Goal: Task Accomplishment & Management: Manage account settings

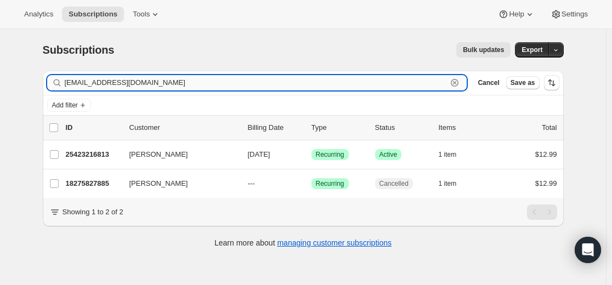
click at [166, 81] on input "[EMAIL_ADDRESS][DOMAIN_NAME]" at bounding box center [256, 82] width 383 height 15
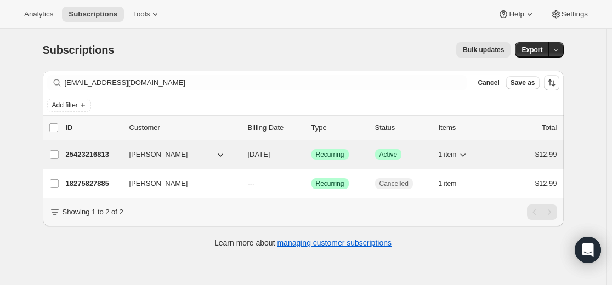
click at [96, 153] on p "25423216813" at bounding box center [93, 154] width 55 height 11
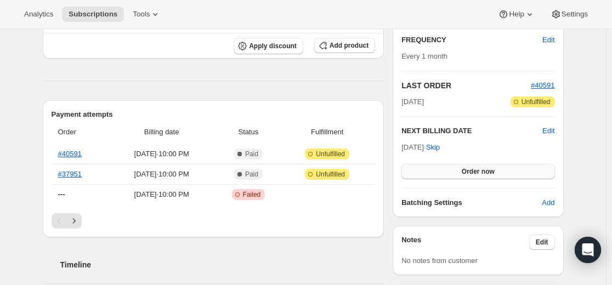
scroll to position [219, 0]
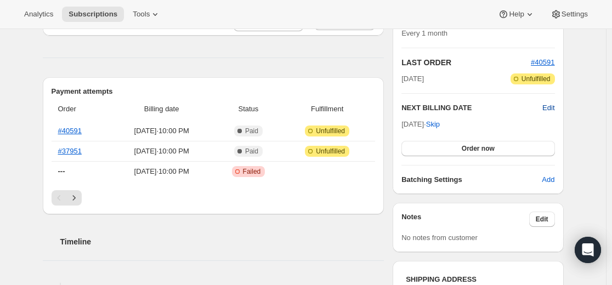
click at [551, 108] on span "Edit" at bounding box center [548, 107] width 12 height 11
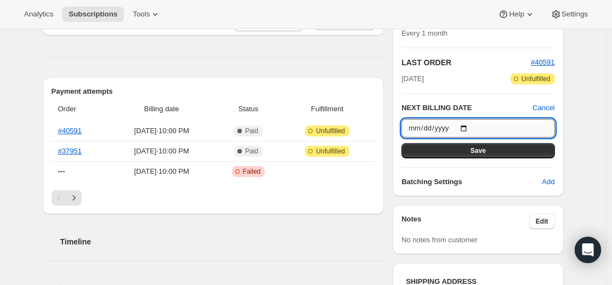
click at [472, 127] on input "[DATE]" at bounding box center [477, 128] width 153 height 19
type input "[DATE]"
click at [480, 147] on span "Save" at bounding box center [477, 150] width 15 height 9
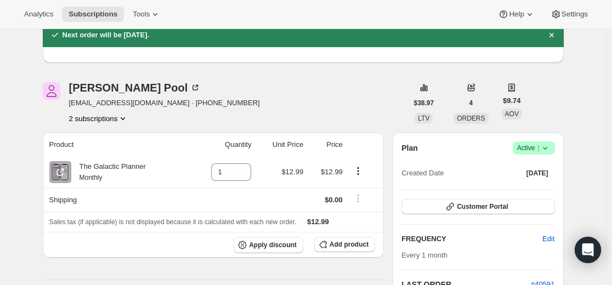
scroll to position [0, 0]
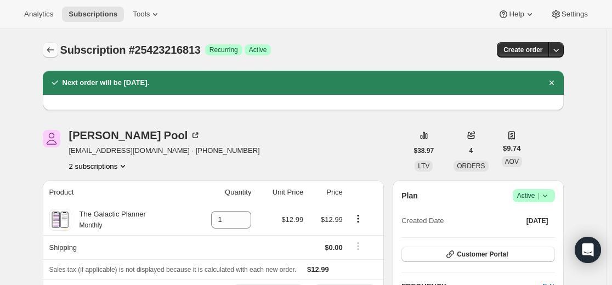
click at [52, 50] on icon "Subscriptions" at bounding box center [50, 49] width 7 height 5
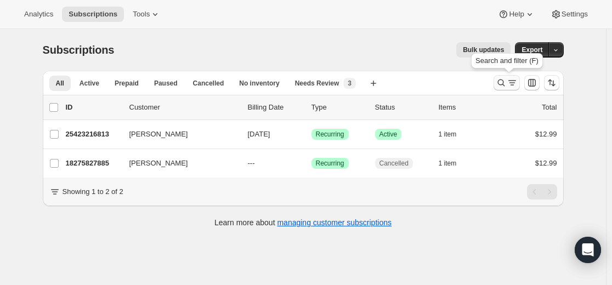
click at [502, 84] on icon "Search and filter results" at bounding box center [500, 82] width 11 height 11
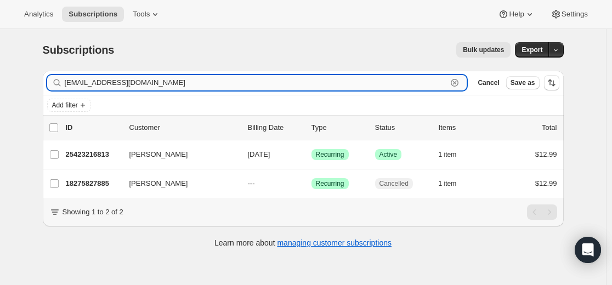
click at [339, 86] on input "[EMAIL_ADDRESS][DOMAIN_NAME]" at bounding box center [256, 82] width 383 height 15
paste input "[EMAIL_ADDRESS]"
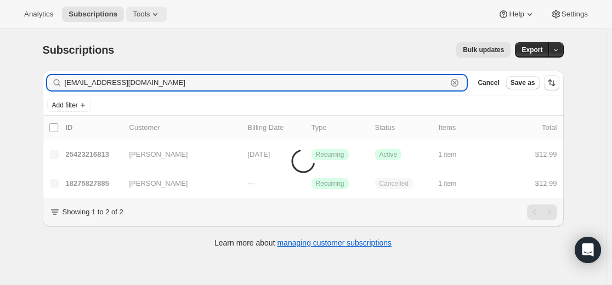
type input "[EMAIL_ADDRESS][DOMAIN_NAME]"
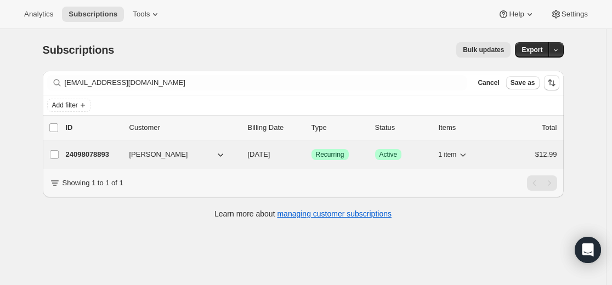
click at [100, 156] on p "24098078893" at bounding box center [93, 154] width 55 height 11
